Goal: Information Seeking & Learning: Learn about a topic

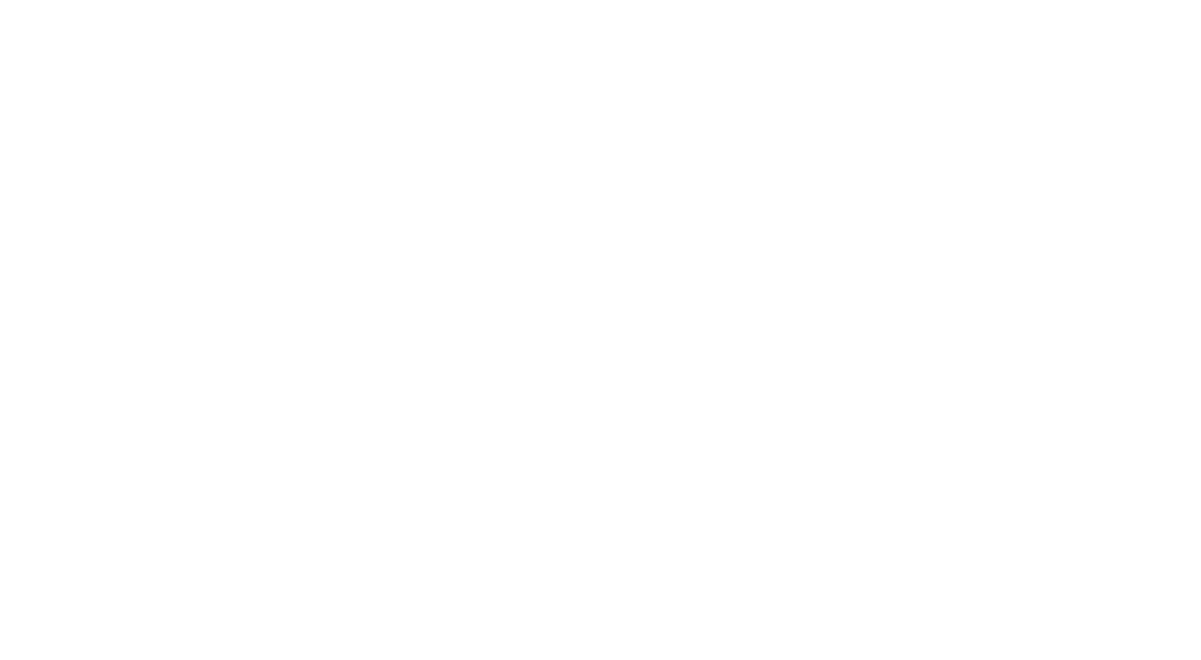
drag, startPoint x: 0, startPoint y: 0, endPoint x: 404, endPoint y: 72, distance: 410.7
click at [404, 72] on div at bounding box center [600, 330] width 1201 height 660
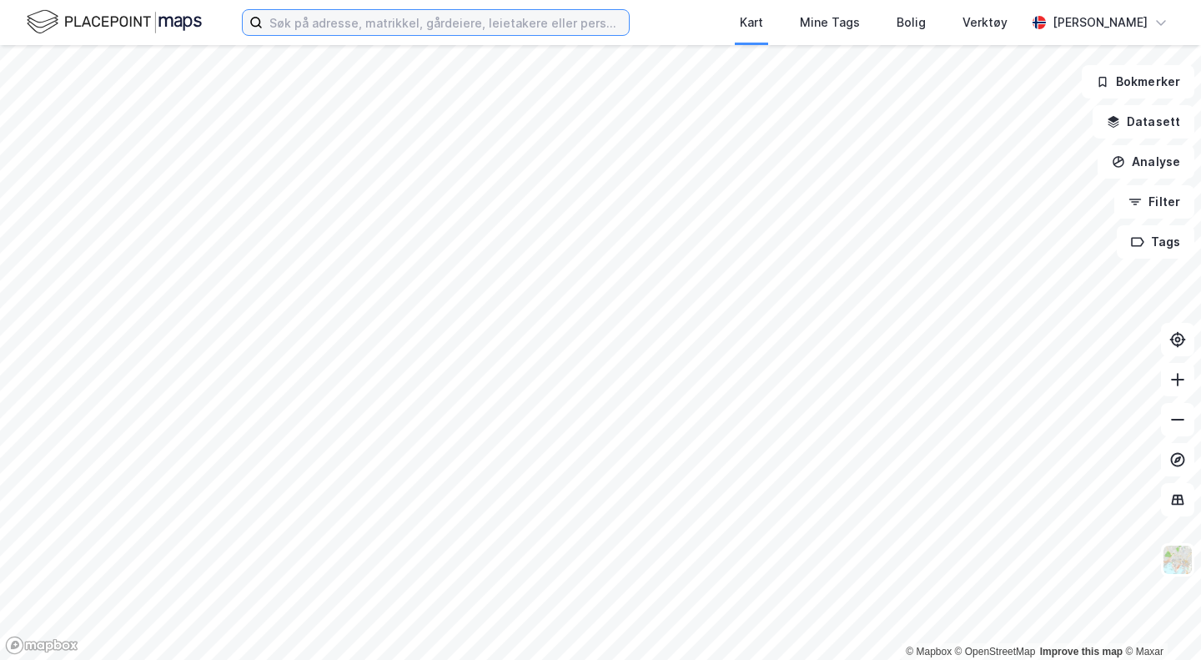
click at [374, 22] on input at bounding box center [446, 22] width 366 height 25
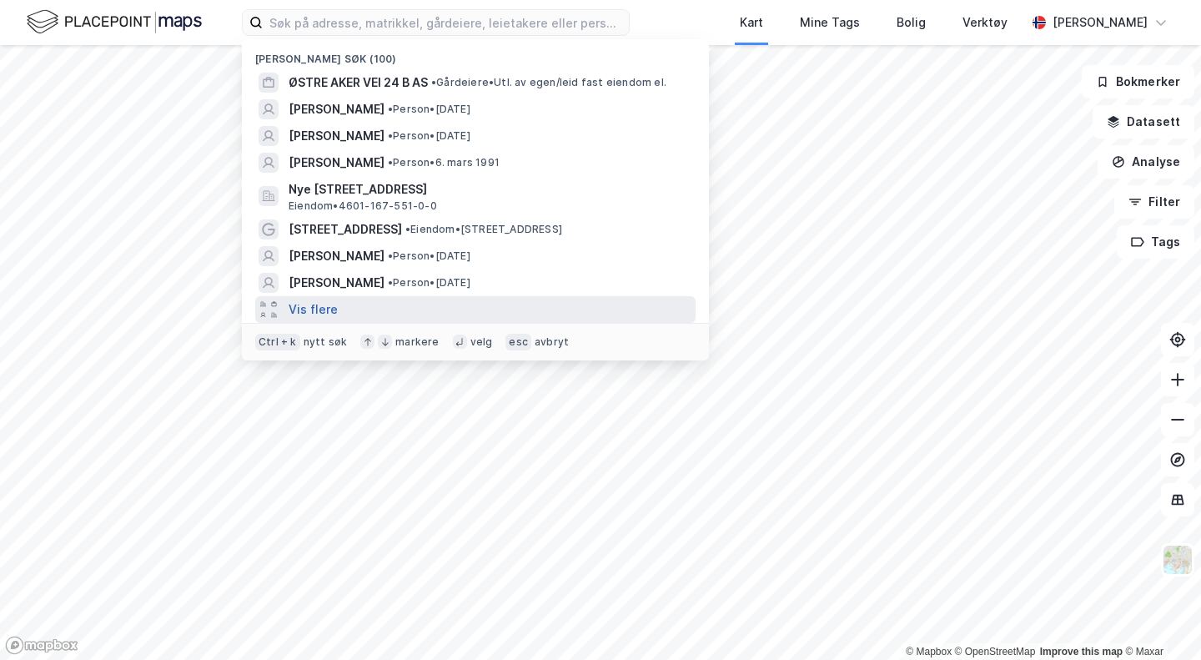
click at [330, 317] on button "Vis flere" at bounding box center [312, 309] width 49 height 20
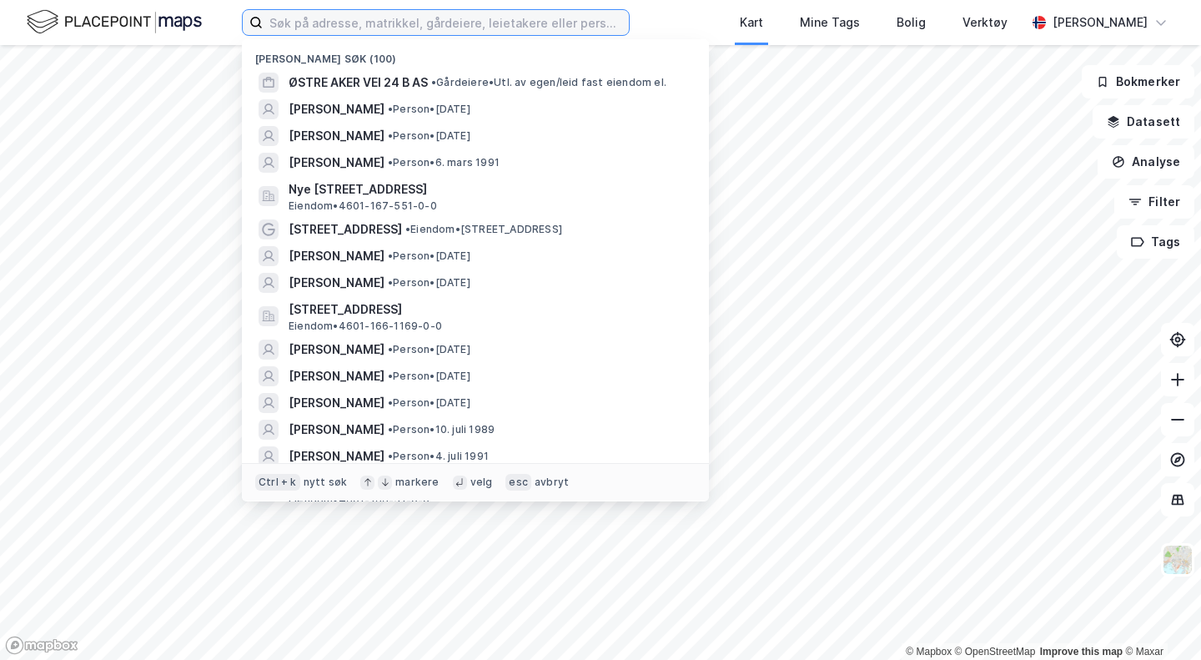
click at [359, 33] on input at bounding box center [446, 22] width 366 height 25
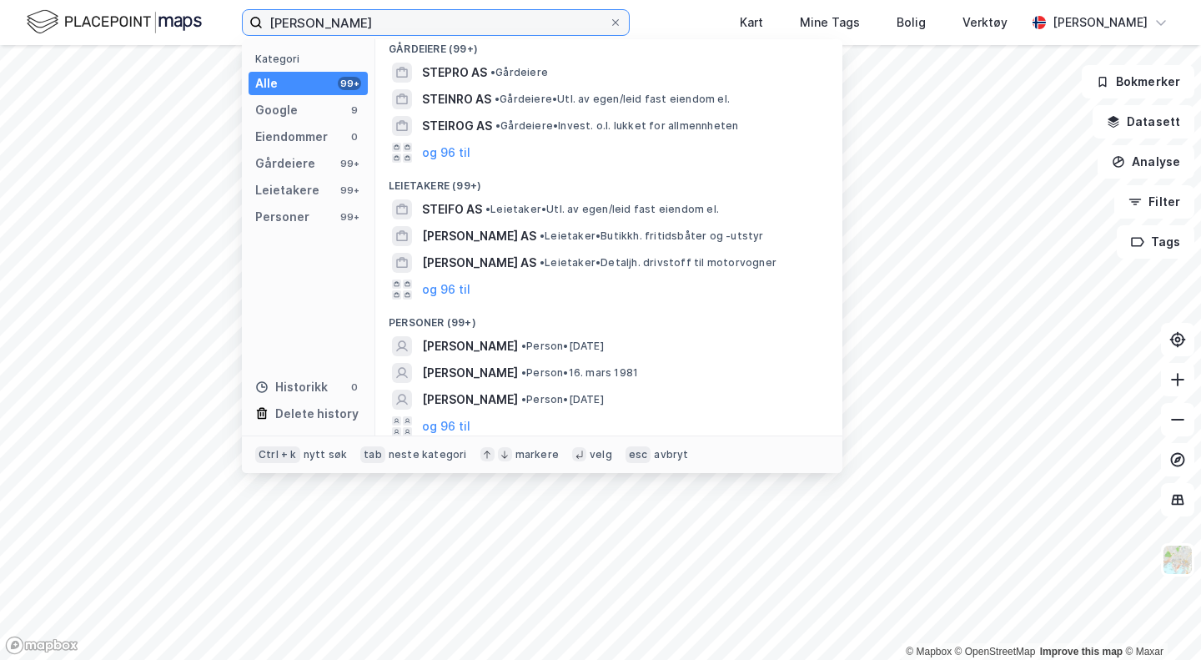
scroll to position [151, 0]
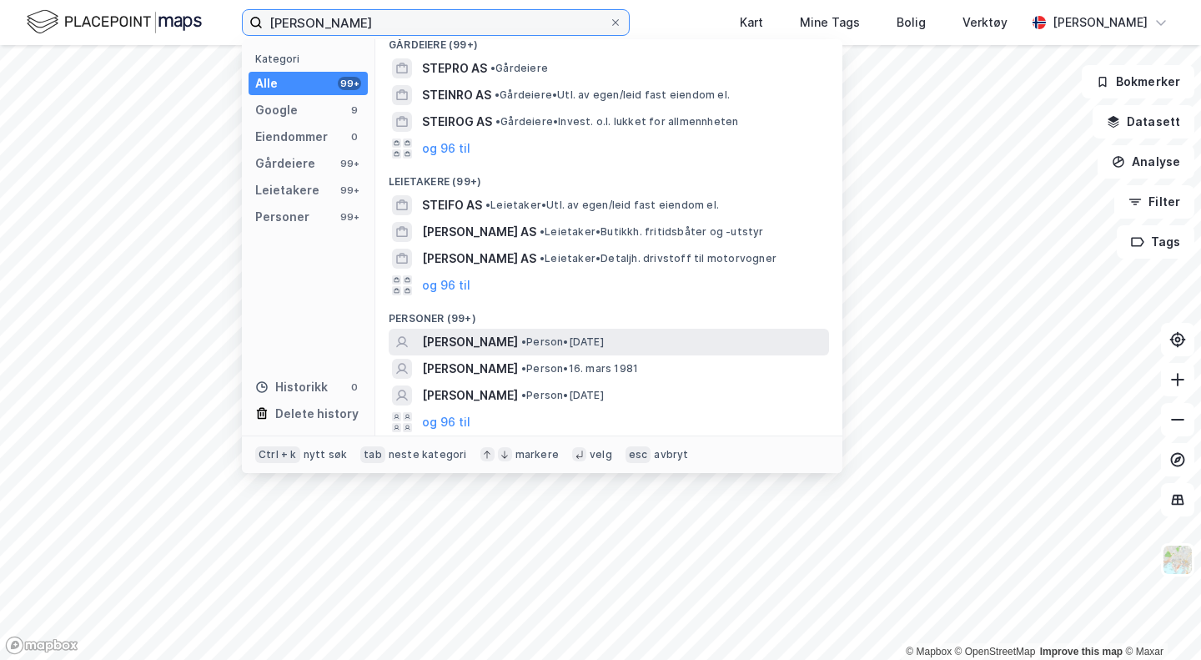
type input "ole thomas steiro"
click at [621, 349] on div "OLE-THOMAS STEIRO • Person • 20. apr. 1985" at bounding box center [624, 342] width 404 height 20
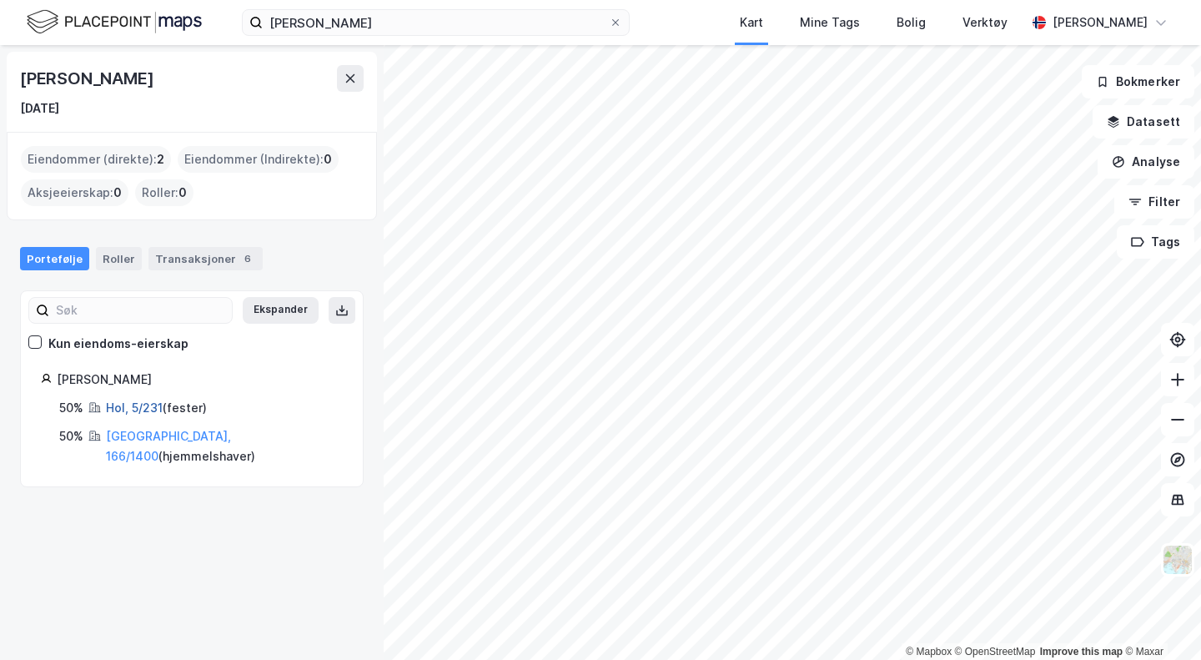
click at [157, 404] on link "Hol, 5/231" at bounding box center [134, 407] width 57 height 14
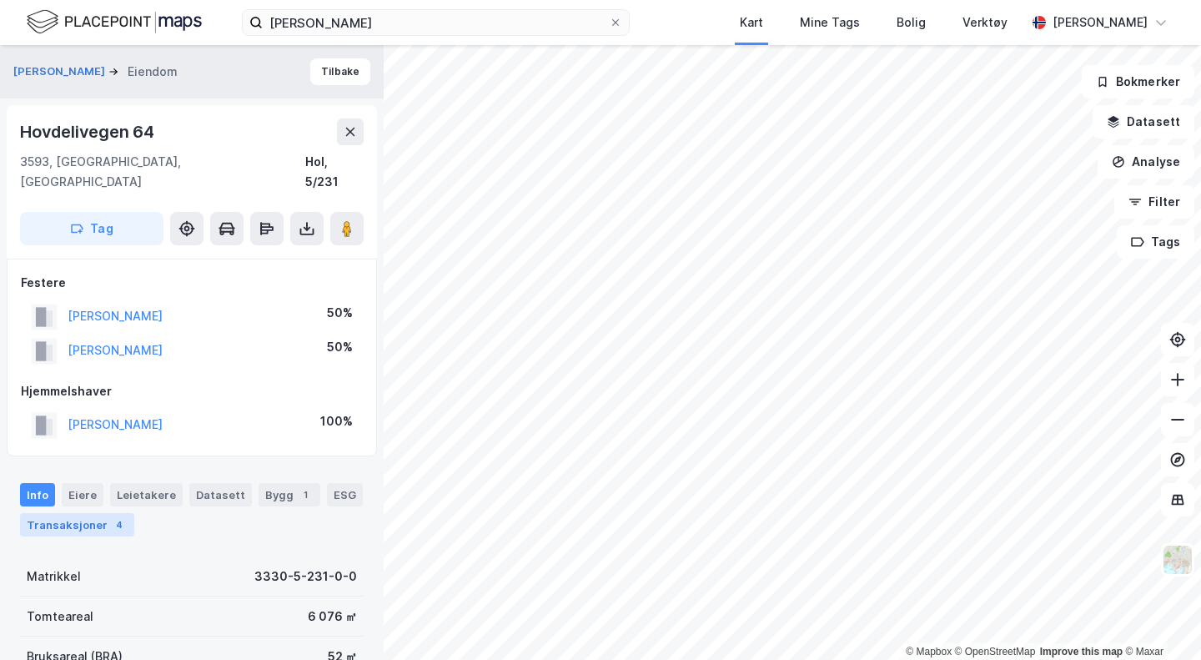
click at [63, 514] on div "Transaksjoner 4" at bounding box center [77, 524] width 114 height 23
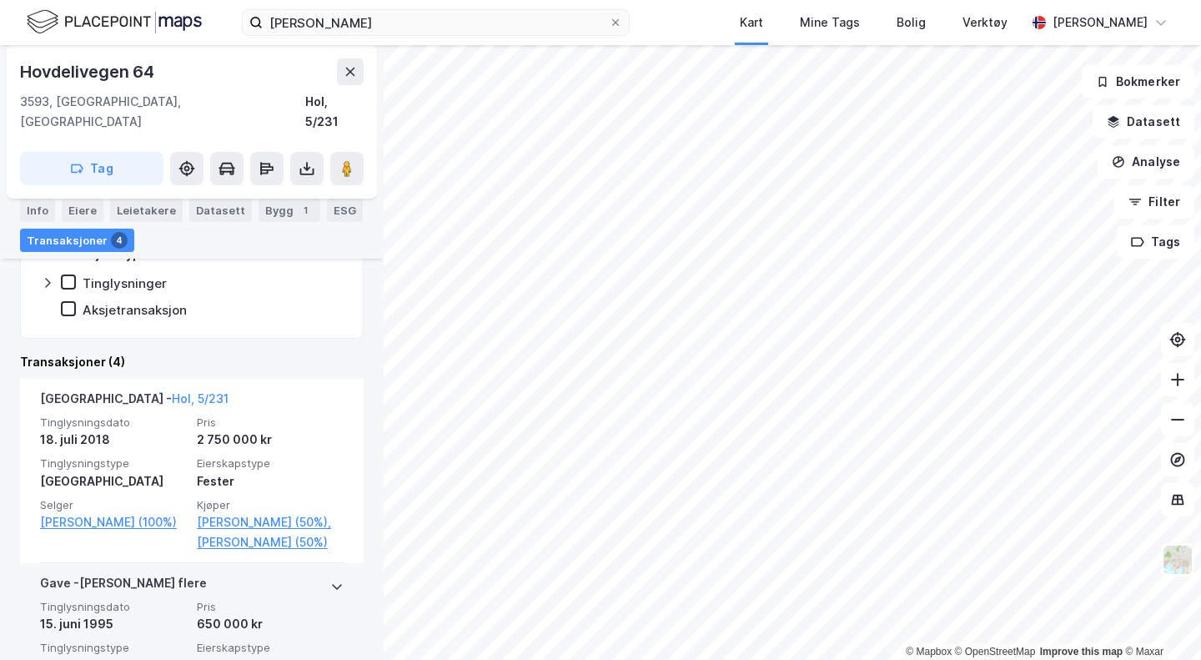
scroll to position [466, 0]
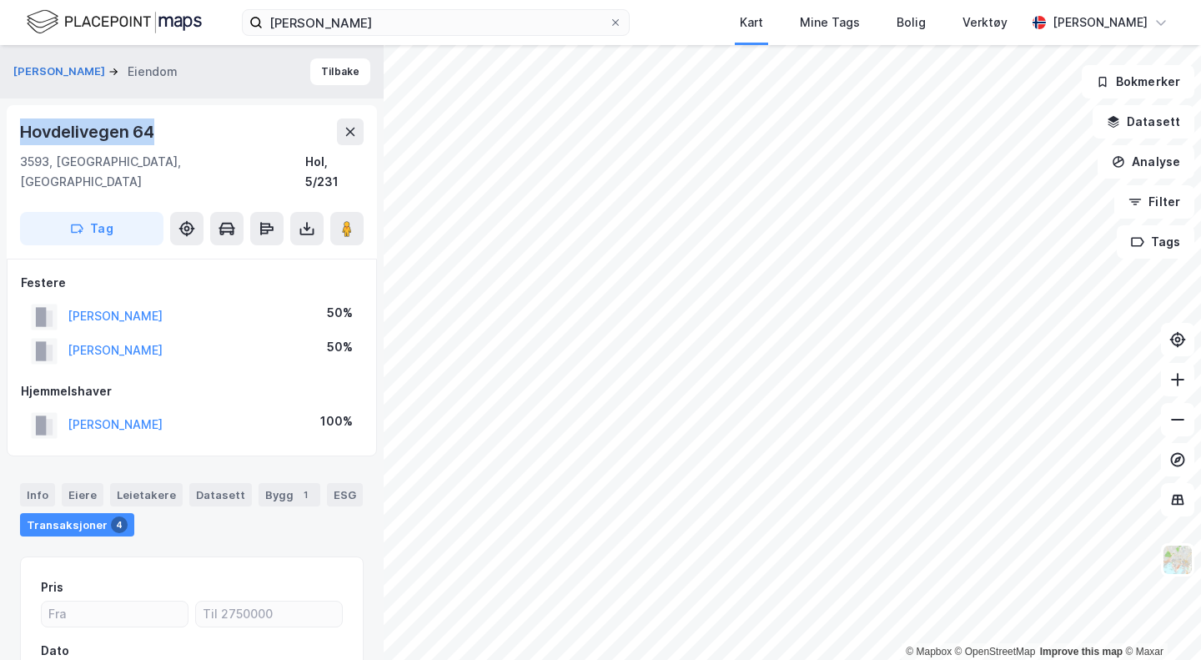
drag, startPoint x: 168, startPoint y: 124, endPoint x: 0, endPoint y: 126, distance: 167.6
click at [0, 126] on div "STEIRO OLE-THOMAS Eiendom Tilbake Hovdelivegen 64 3593, Ustaoset, Buskerud Hol,…" at bounding box center [192, 352] width 384 height 614
copy div "Hovdelivegen 64"
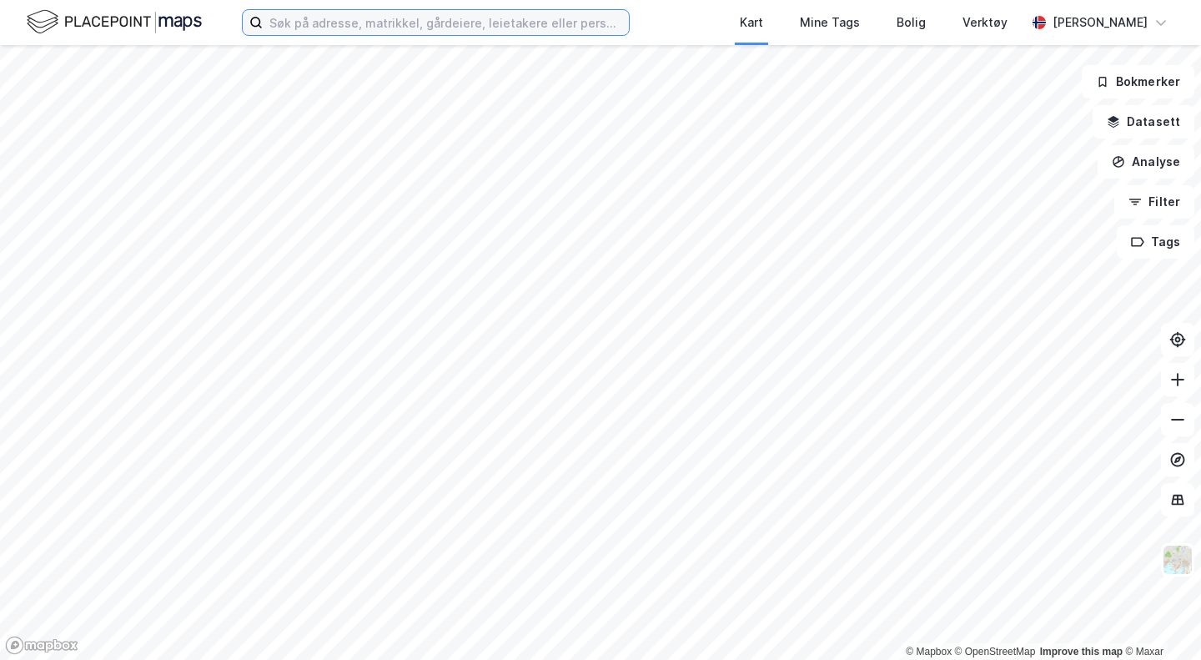
click at [477, 22] on input at bounding box center [446, 22] width 366 height 25
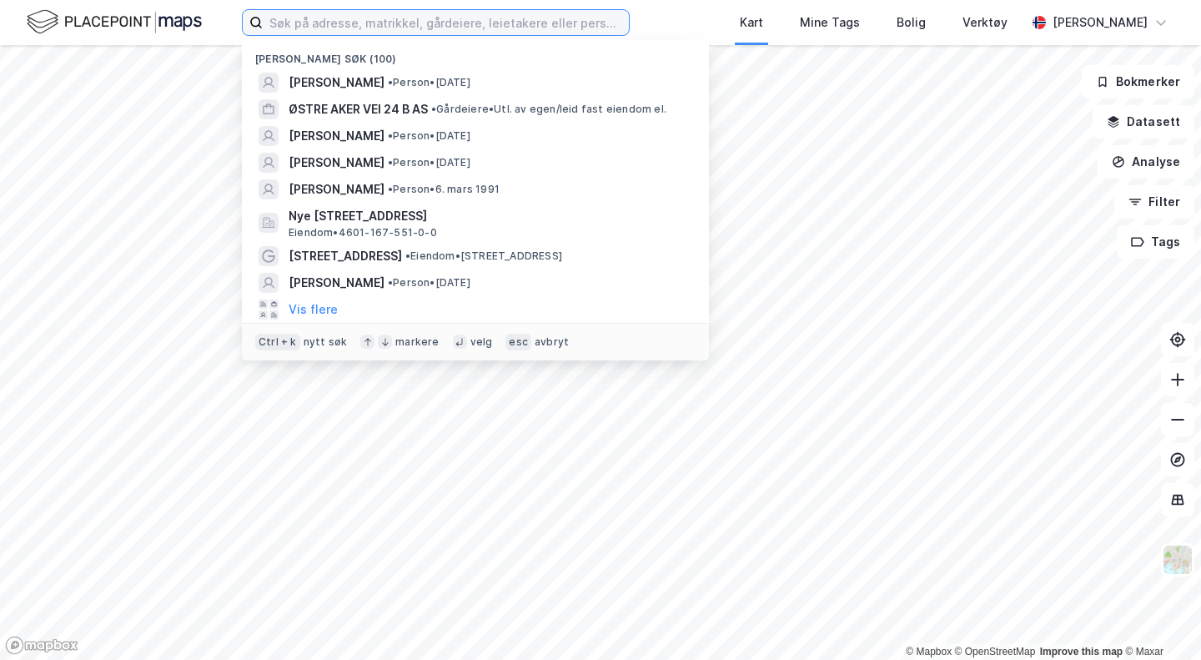
paste input "[STREET_ADDRESS]"
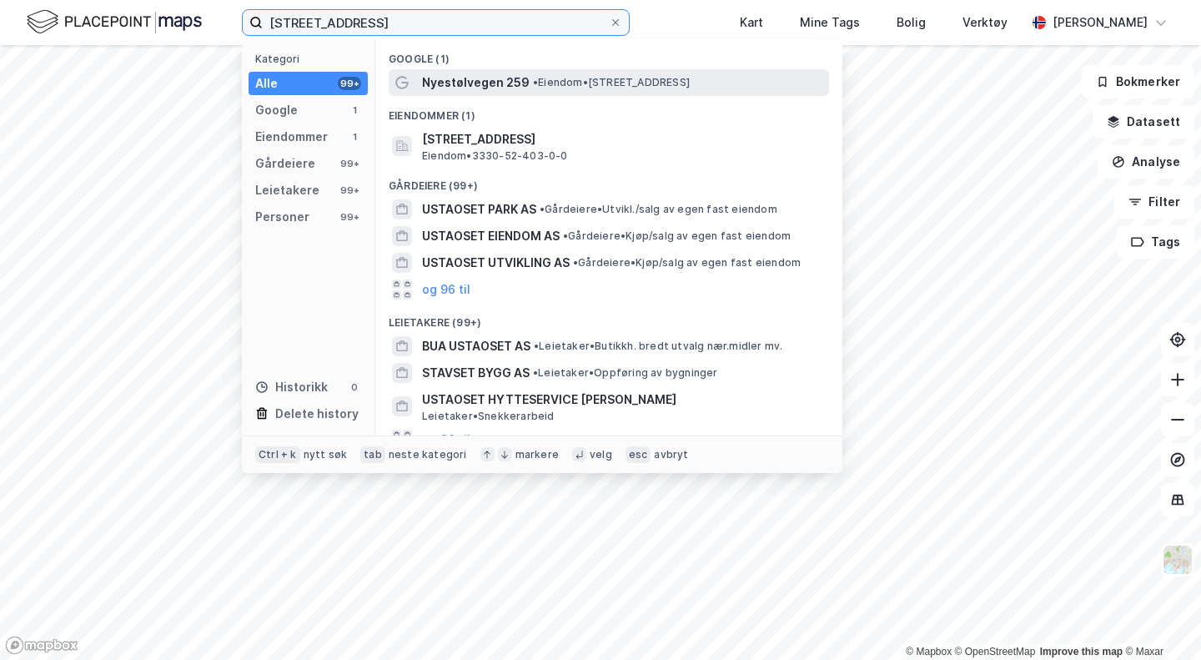
type input "[STREET_ADDRESS]"
click at [480, 78] on span "Nyestølvegen 259" at bounding box center [476, 83] width 108 height 20
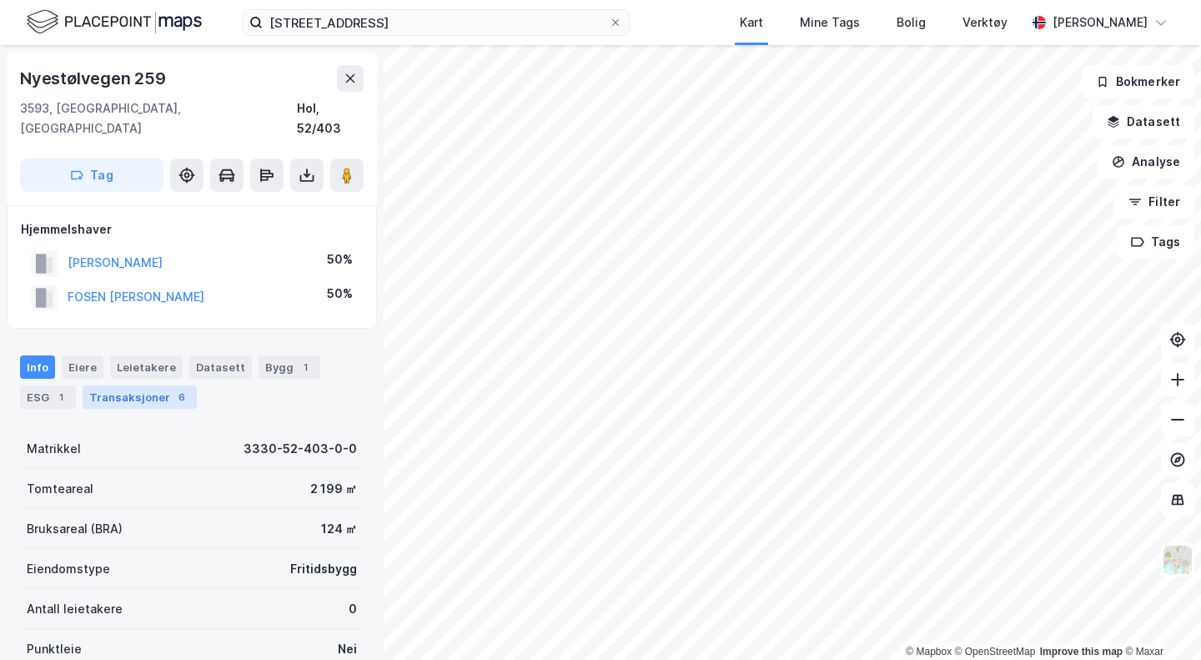
click at [135, 385] on div "Transaksjoner 6" at bounding box center [140, 396] width 114 height 23
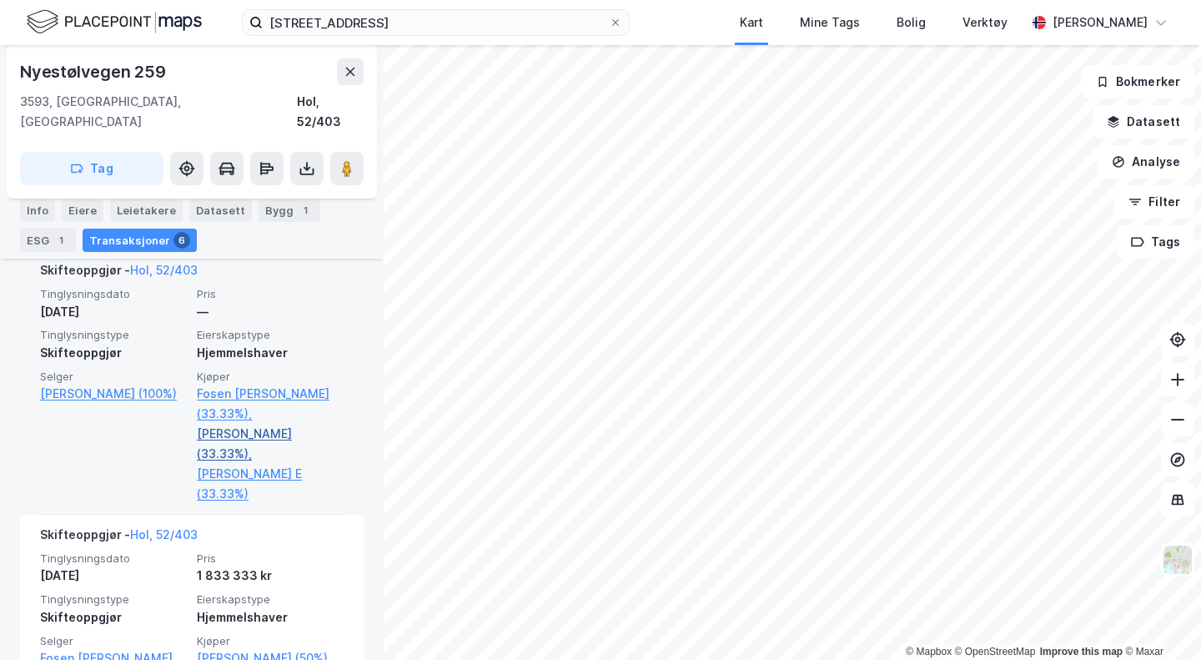
scroll to position [478, 0]
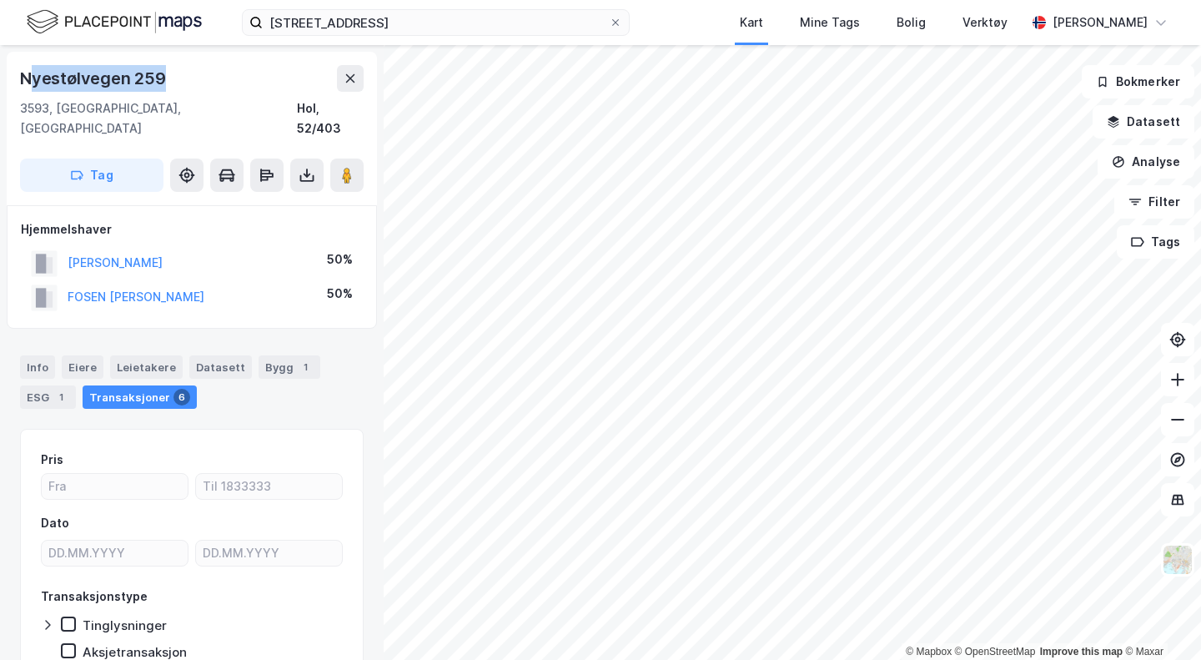
drag, startPoint x: 182, startPoint y: 80, endPoint x: 0, endPoint y: 81, distance: 181.8
click at [0, 81] on div "Nyestølvegen 259 3593, [GEOGRAPHIC_DATA], Buskerud Hol, 52/403 Tag Hjemmelshave…" at bounding box center [192, 352] width 384 height 614
click at [127, 83] on div "Nyestølvegen 259" at bounding box center [94, 78] width 149 height 27
drag, startPoint x: 176, startPoint y: 72, endPoint x: 33, endPoint y: 82, distance: 142.9
click at [33, 82] on div "Nyestølvegen 259" at bounding box center [192, 78] width 344 height 27
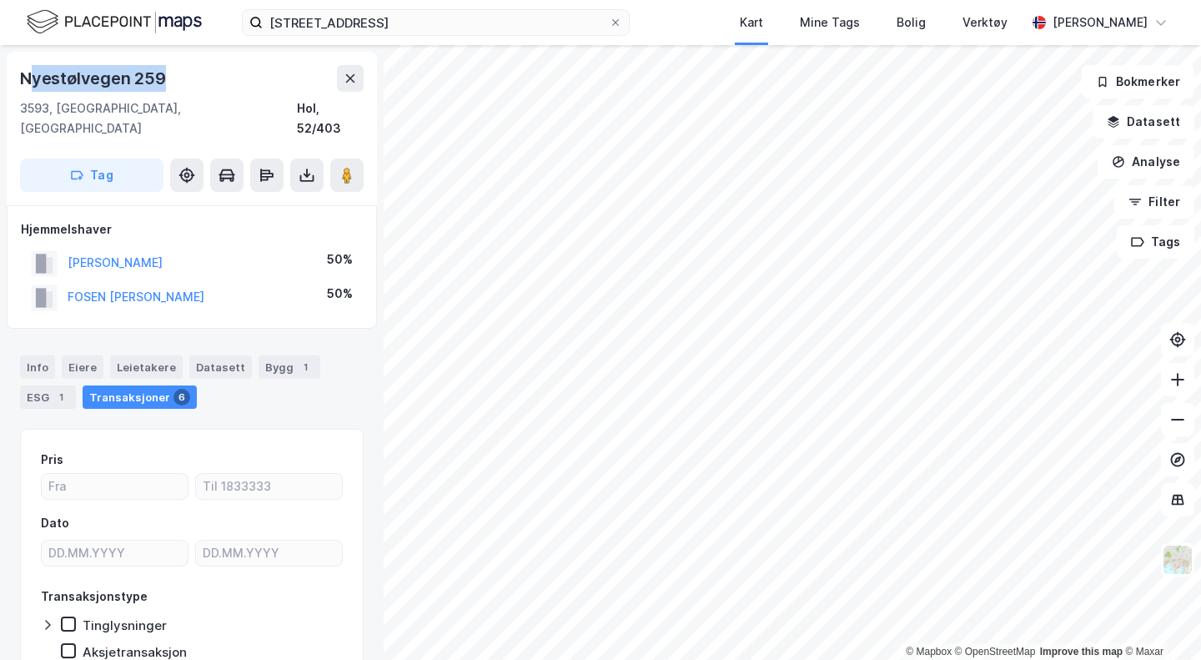
click at [53, 81] on div "Nyestølvegen 259" at bounding box center [94, 78] width 149 height 27
